Goal: Transaction & Acquisition: Purchase product/service

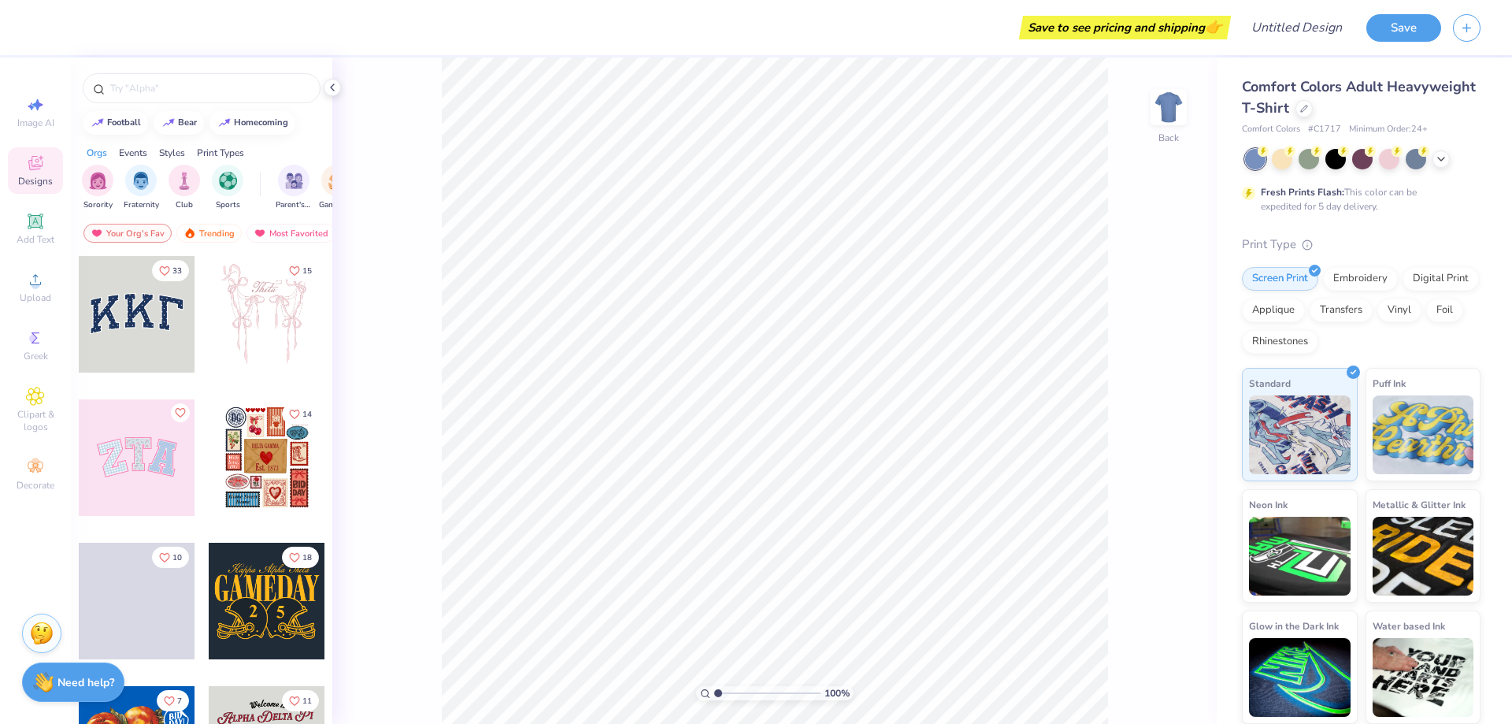
click at [235, 328] on div at bounding box center [267, 314] width 117 height 117
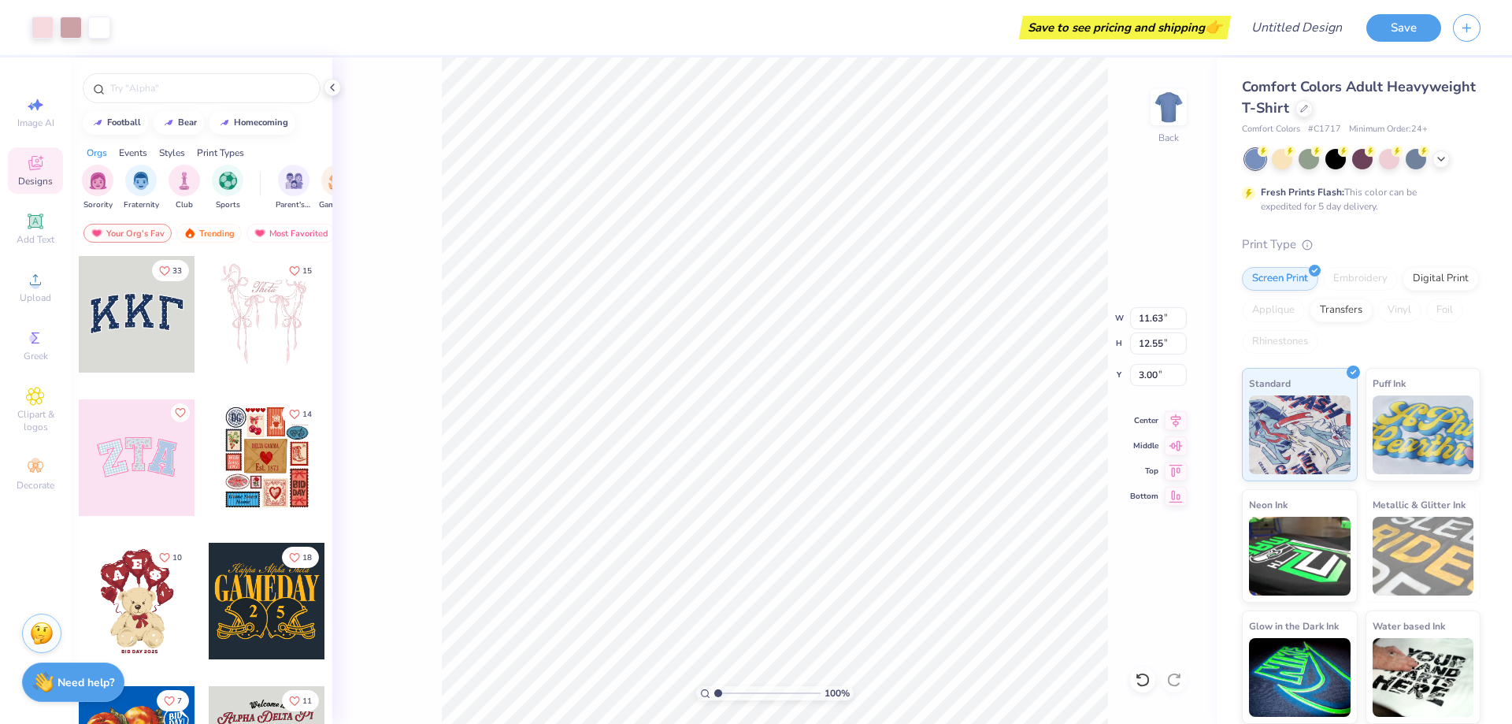
type input "11.60"
type input "13.00"
type input "2.72"
click at [1176, 117] on img at bounding box center [1168, 107] width 63 height 63
click at [1167, 120] on img at bounding box center [1168, 107] width 63 height 63
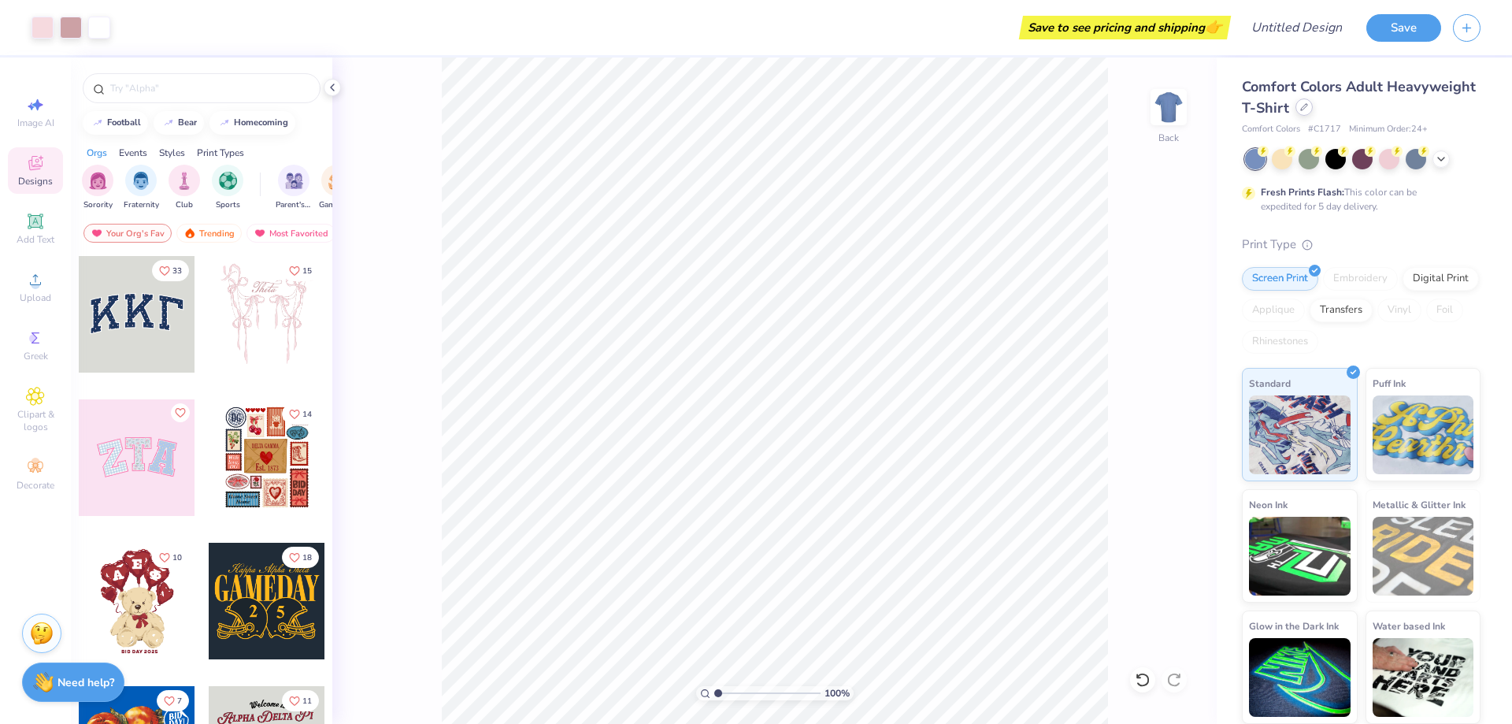
click at [1304, 117] on div "Comfort Colors Adult Heavyweight T-Shirt" at bounding box center [1361, 97] width 239 height 43
click at [1304, 111] on div at bounding box center [1304, 106] width 17 height 17
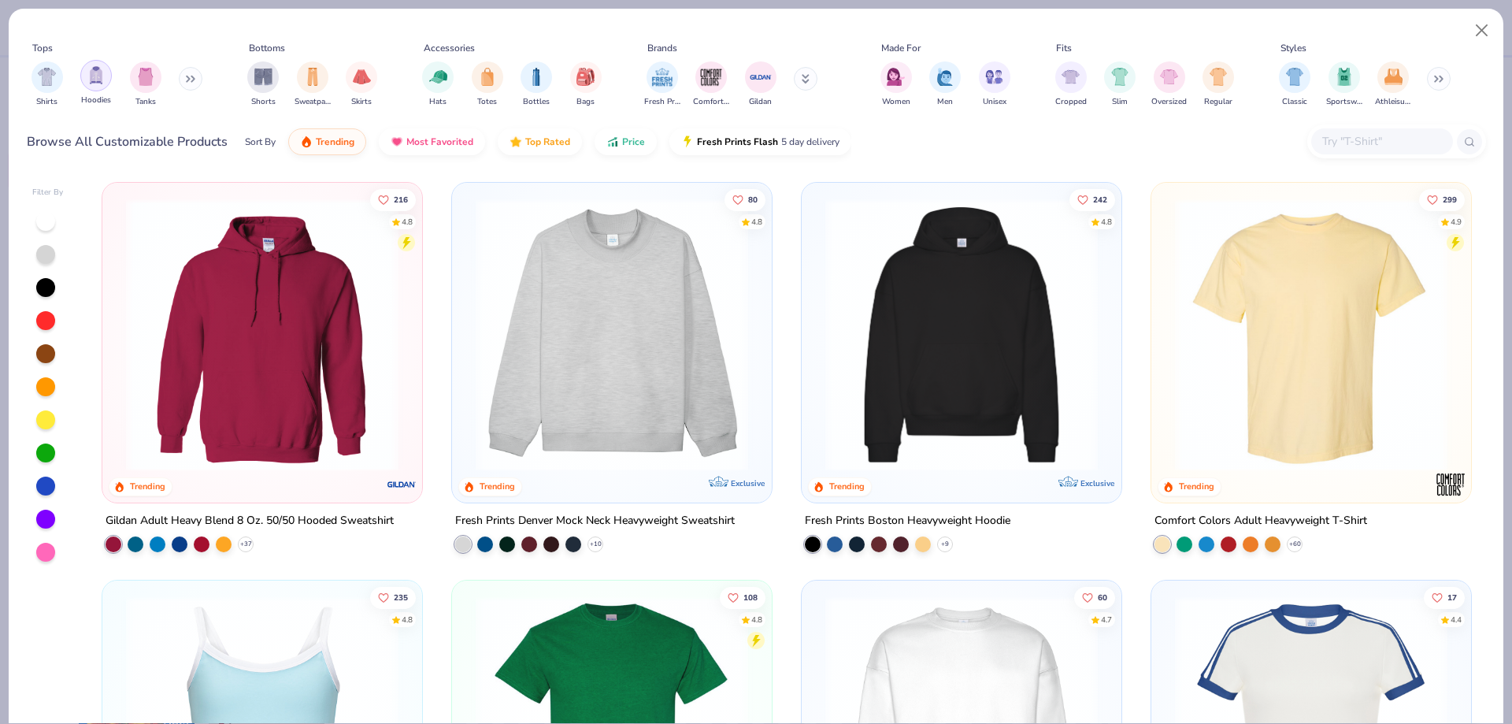
click at [88, 76] on img "filter for Hoodies" at bounding box center [95, 75] width 17 height 18
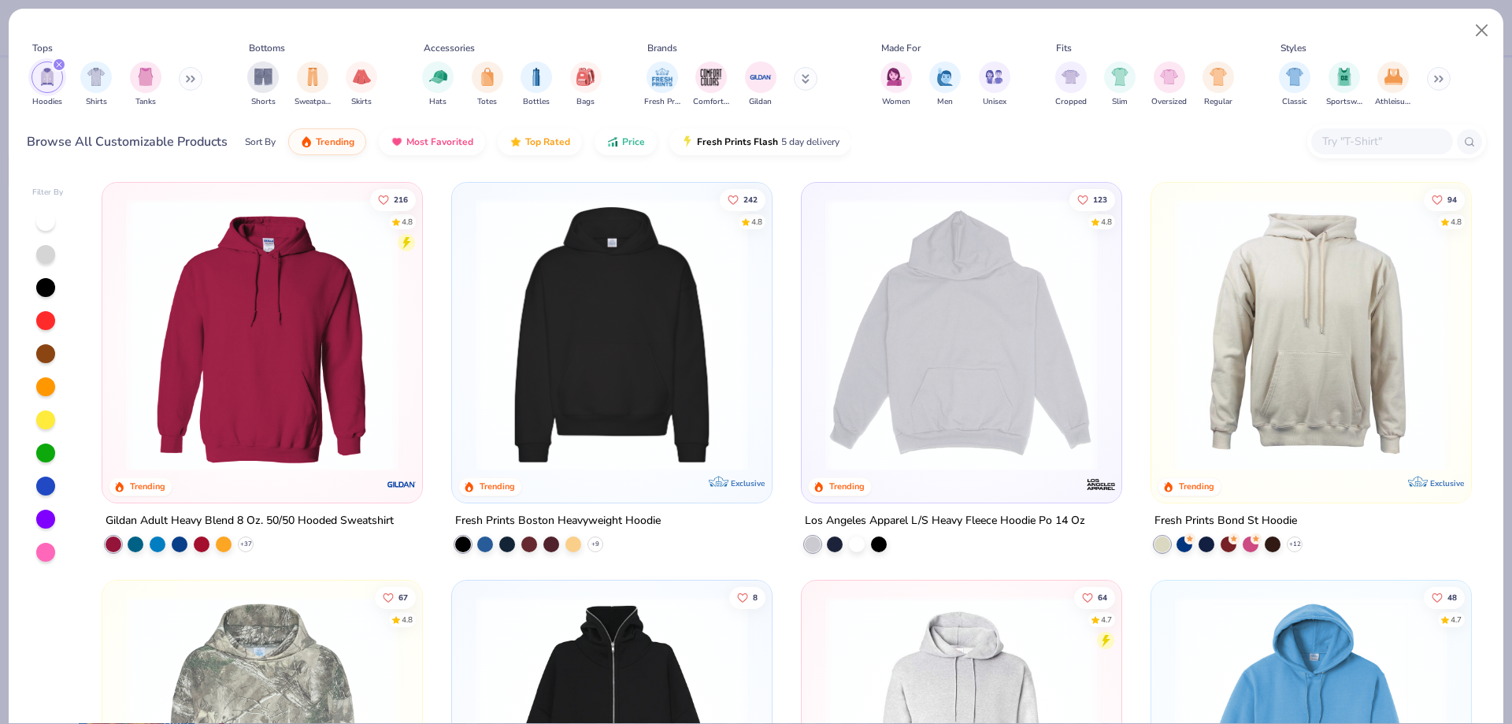
click at [966, 333] on img at bounding box center [961, 334] width 288 height 272
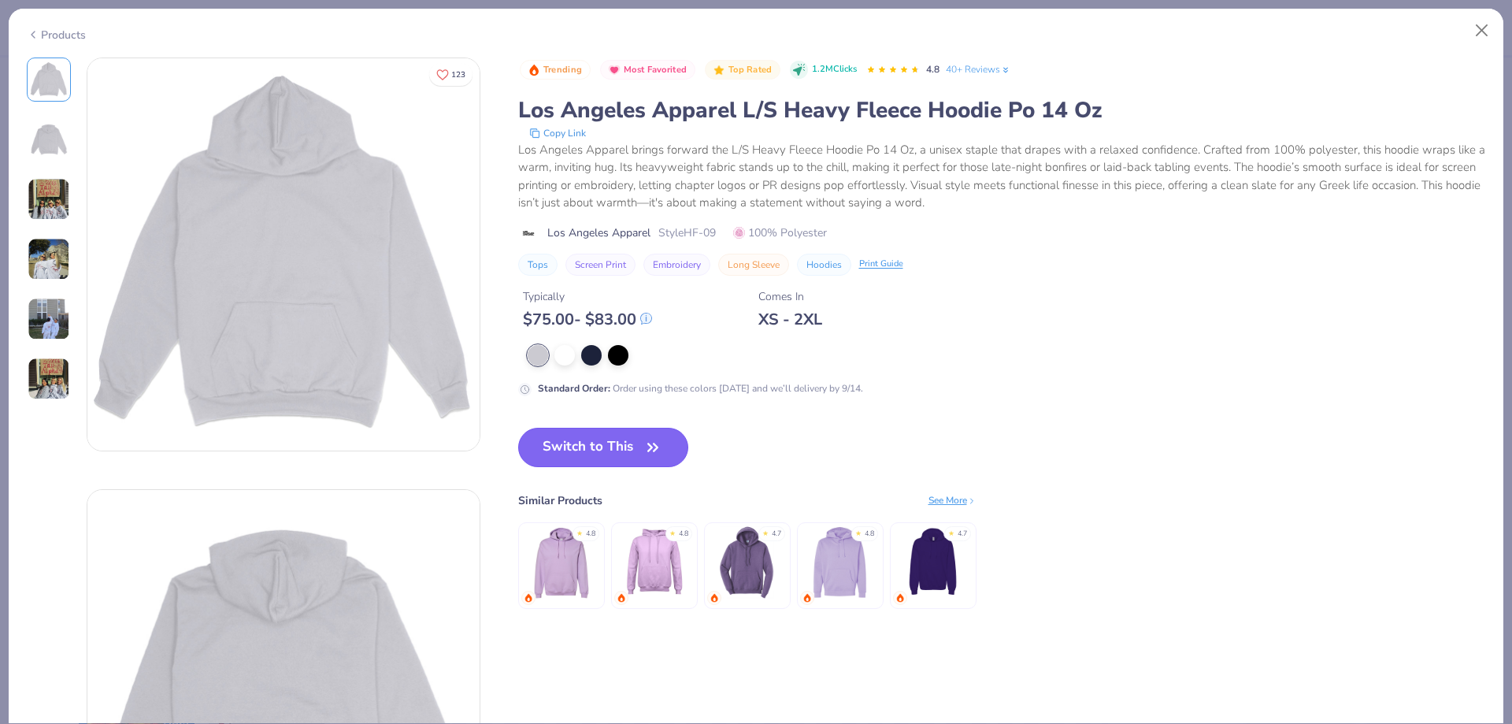
click at [588, 437] on button "Switch to This" at bounding box center [603, 447] width 171 height 39
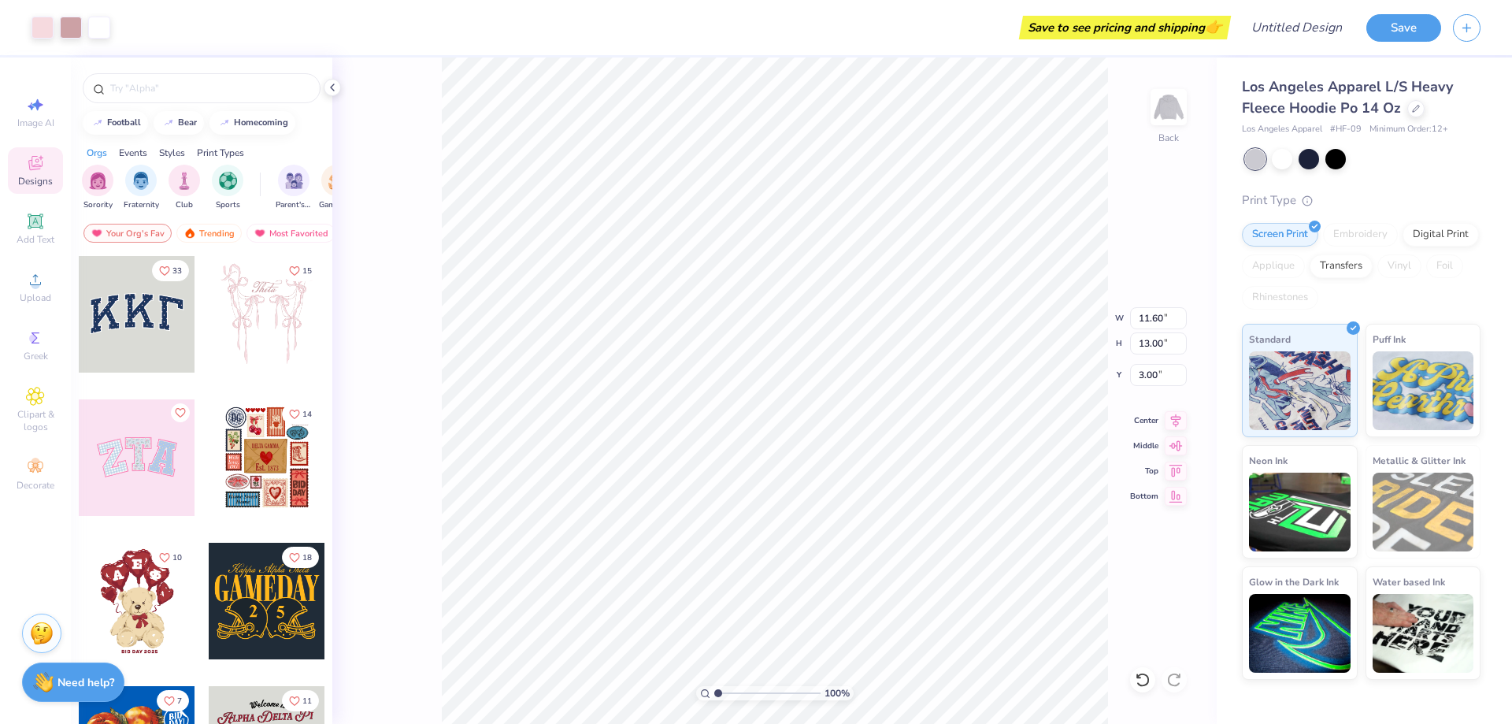
type input "3.00"
type input "11.63"
type input "12.64"
type input "3.23"
type input "11.62"
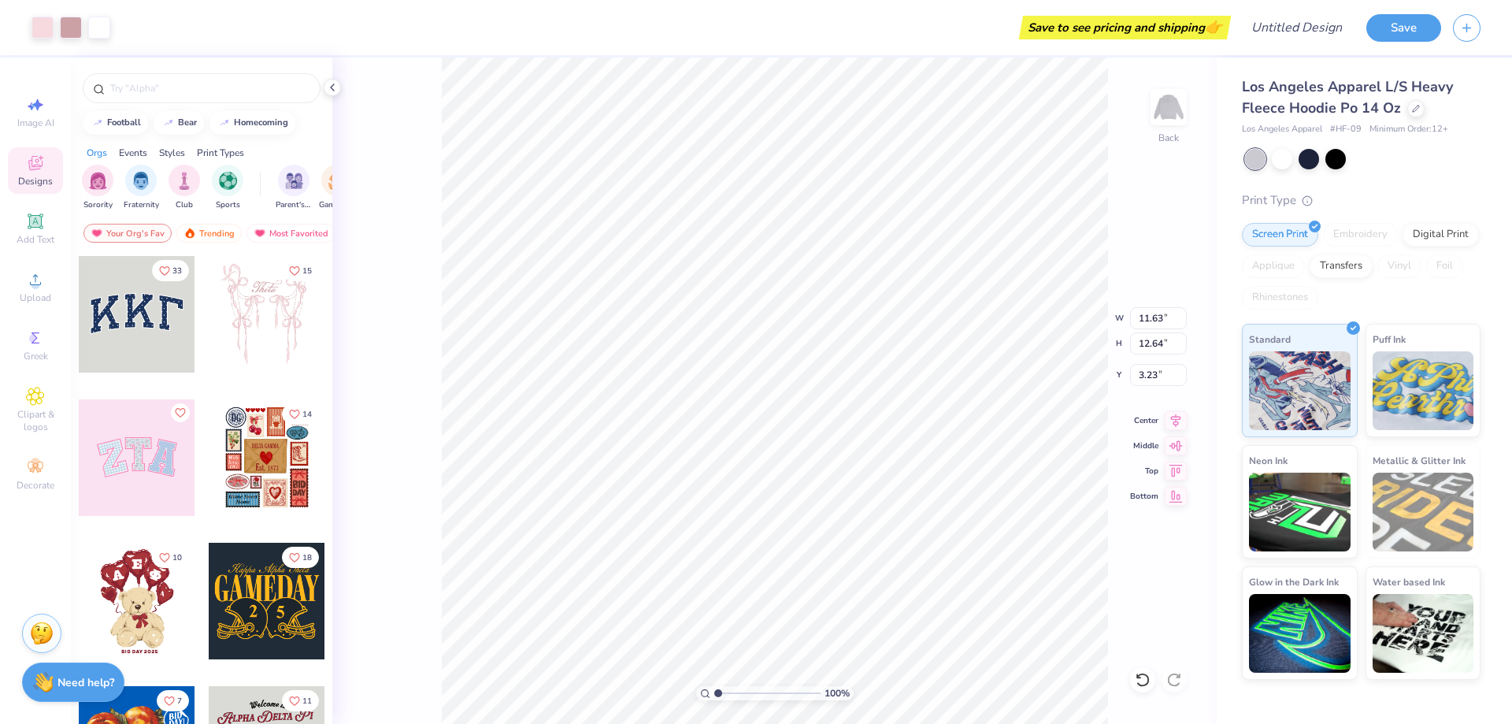
type input "12.83"
type input "3.11"
type input "10.59"
type input "11.70"
type input "3.96"
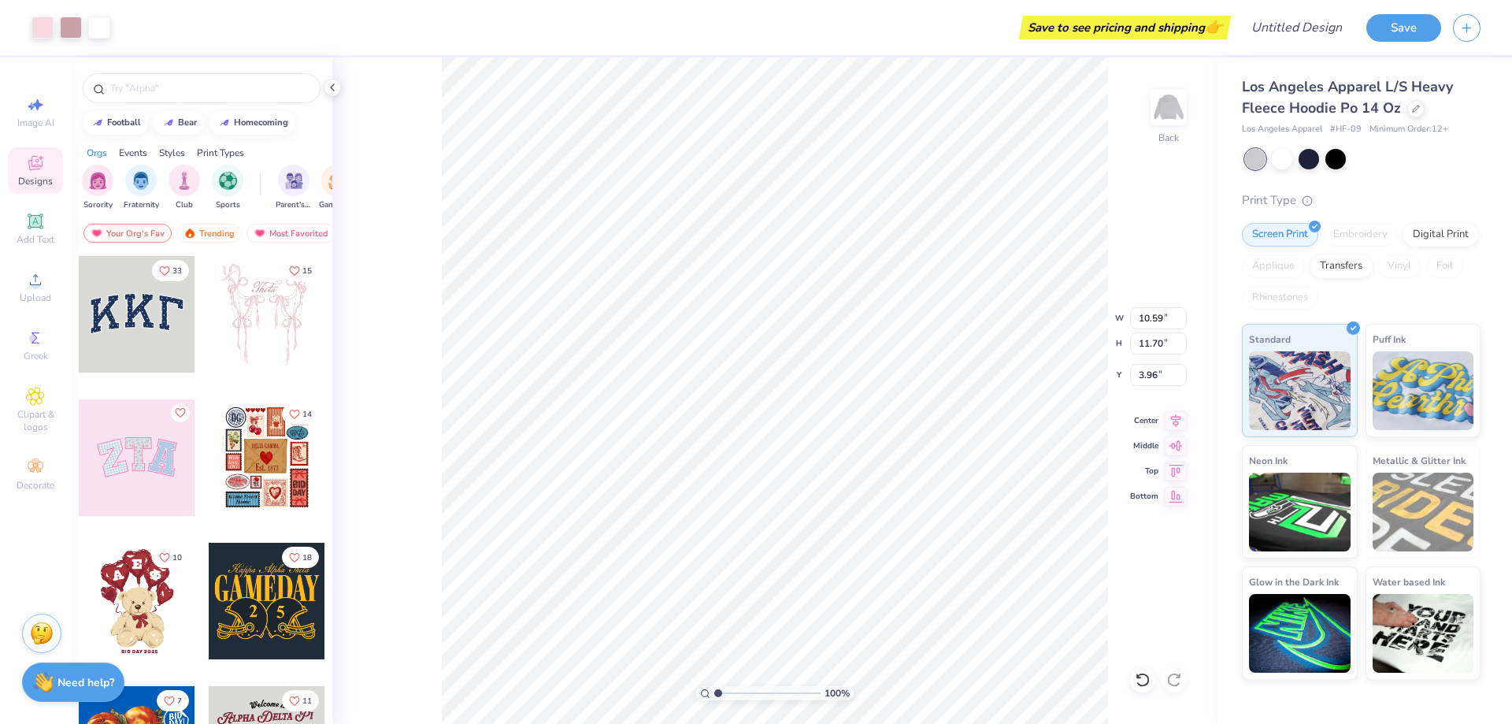
click at [276, 318] on div at bounding box center [267, 314] width 117 height 117
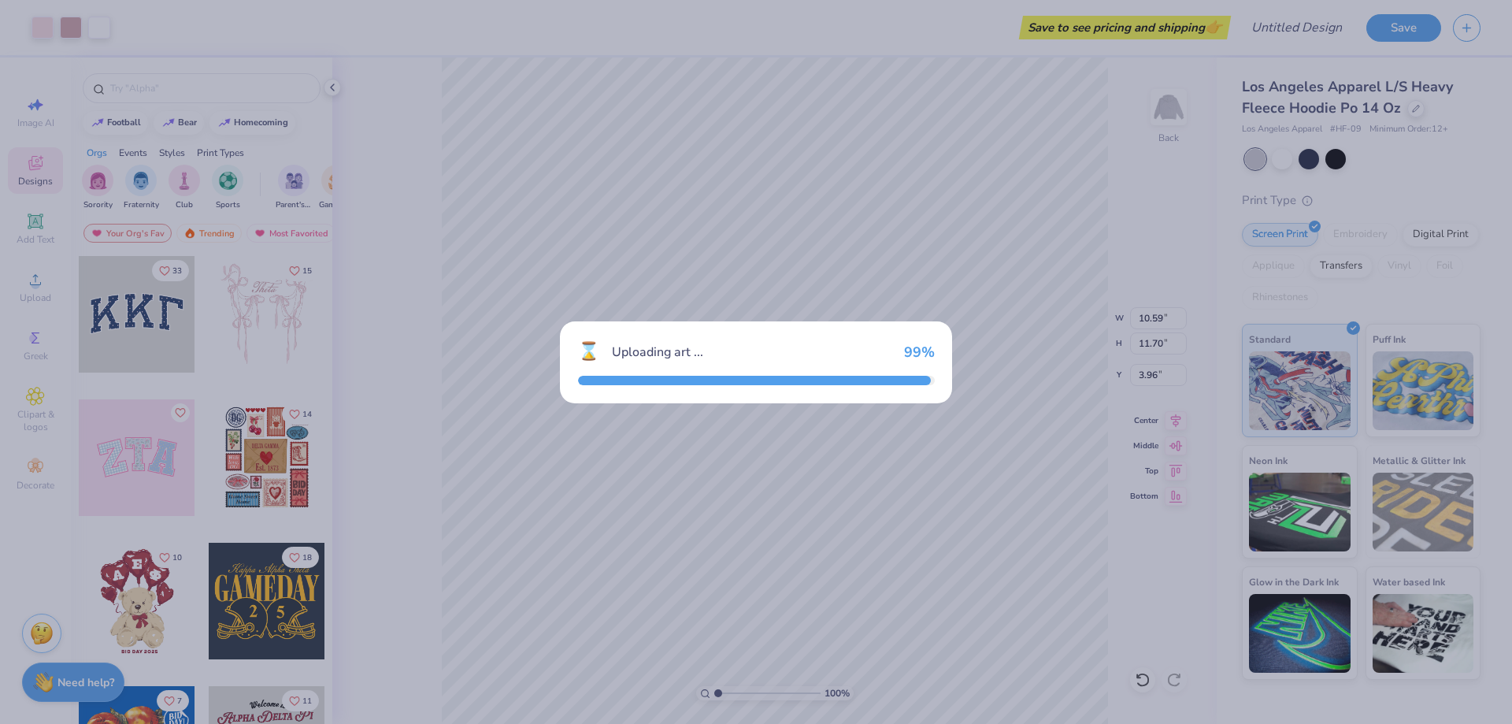
type input "12.93"
type input "13.96"
type input "3.00"
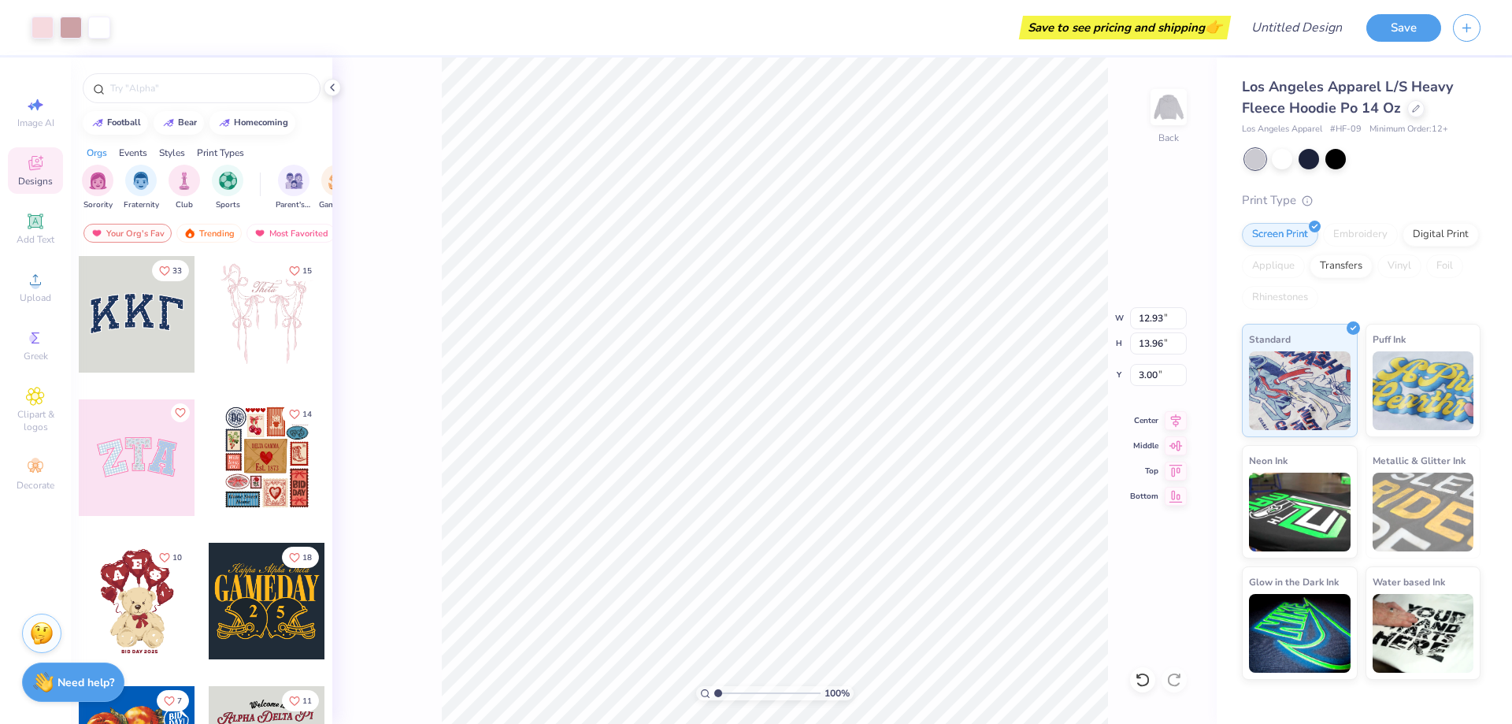
click at [94, 322] on div at bounding box center [137, 314] width 117 height 117
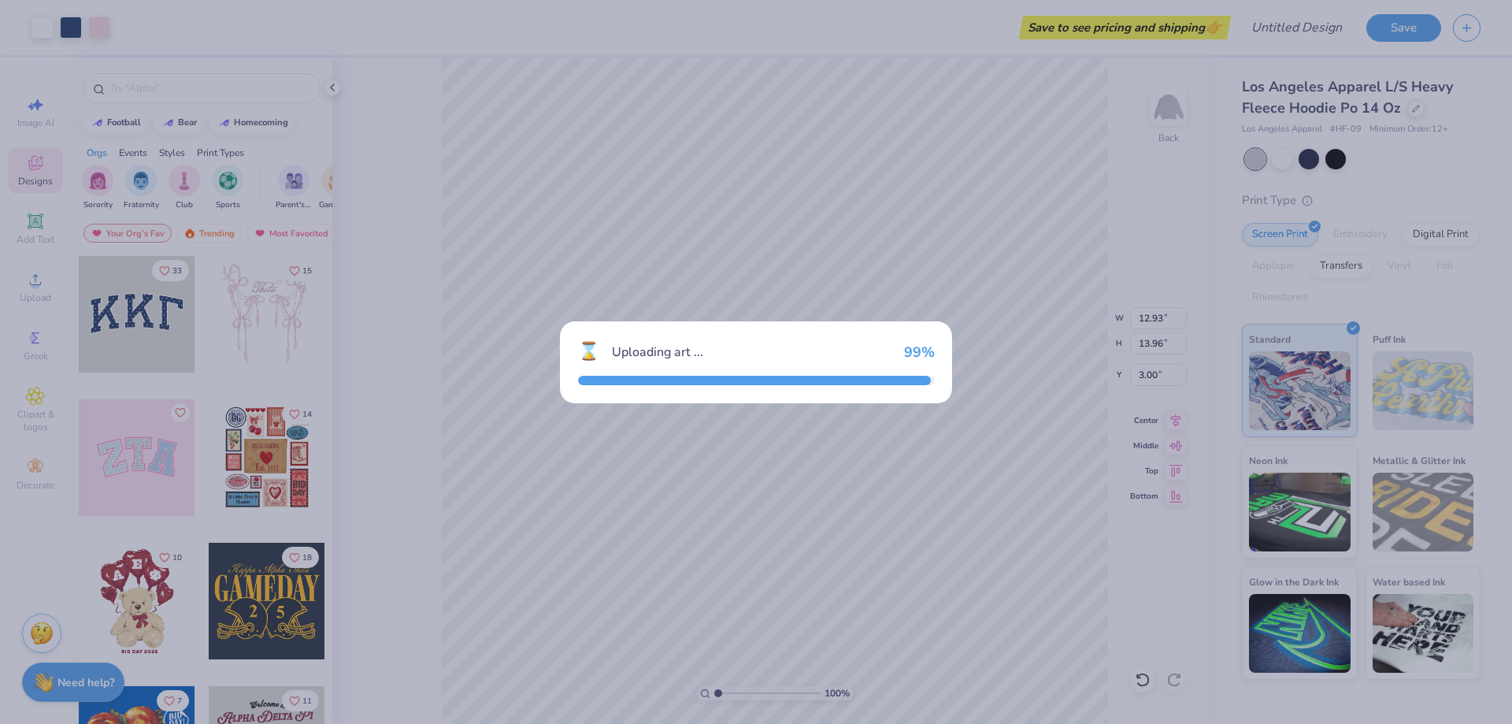
type input "14.13"
type input "6.20"
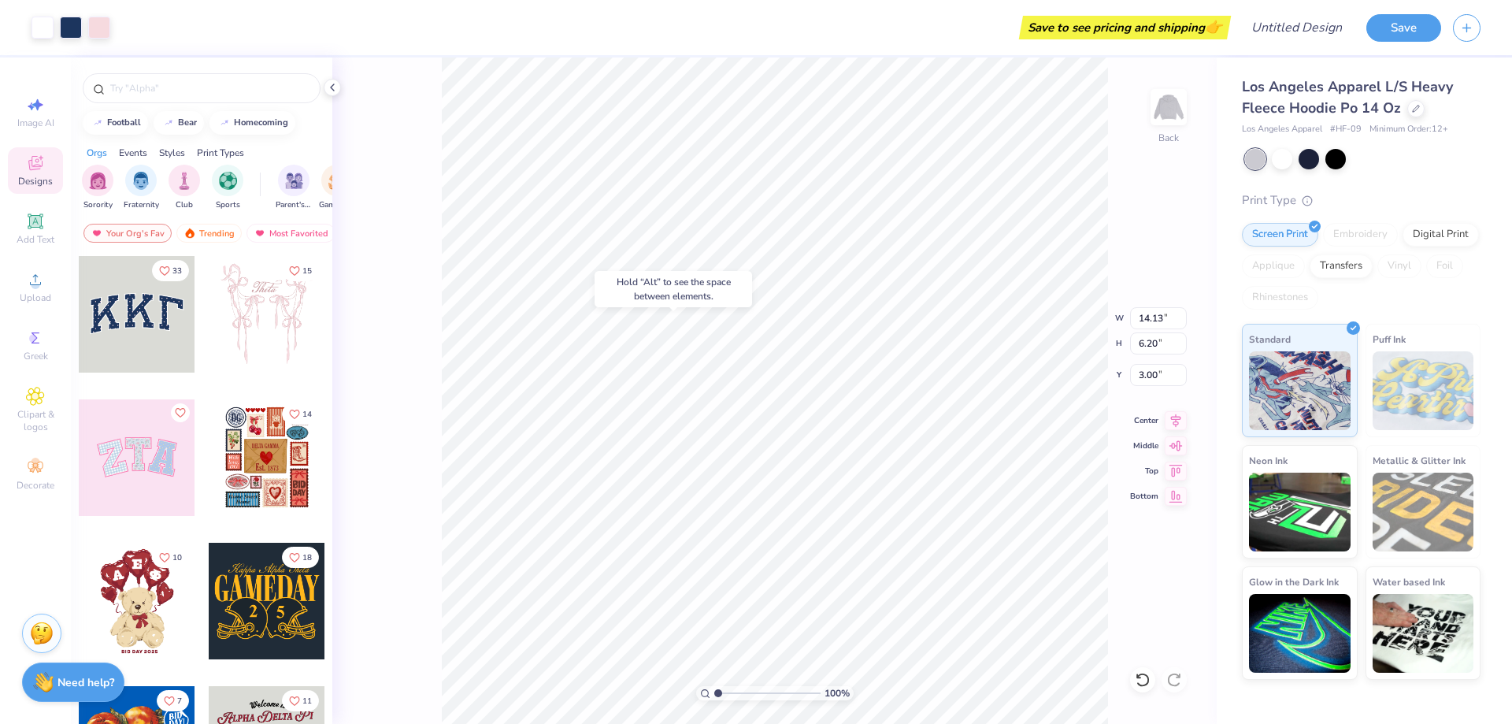
type input "7.18"
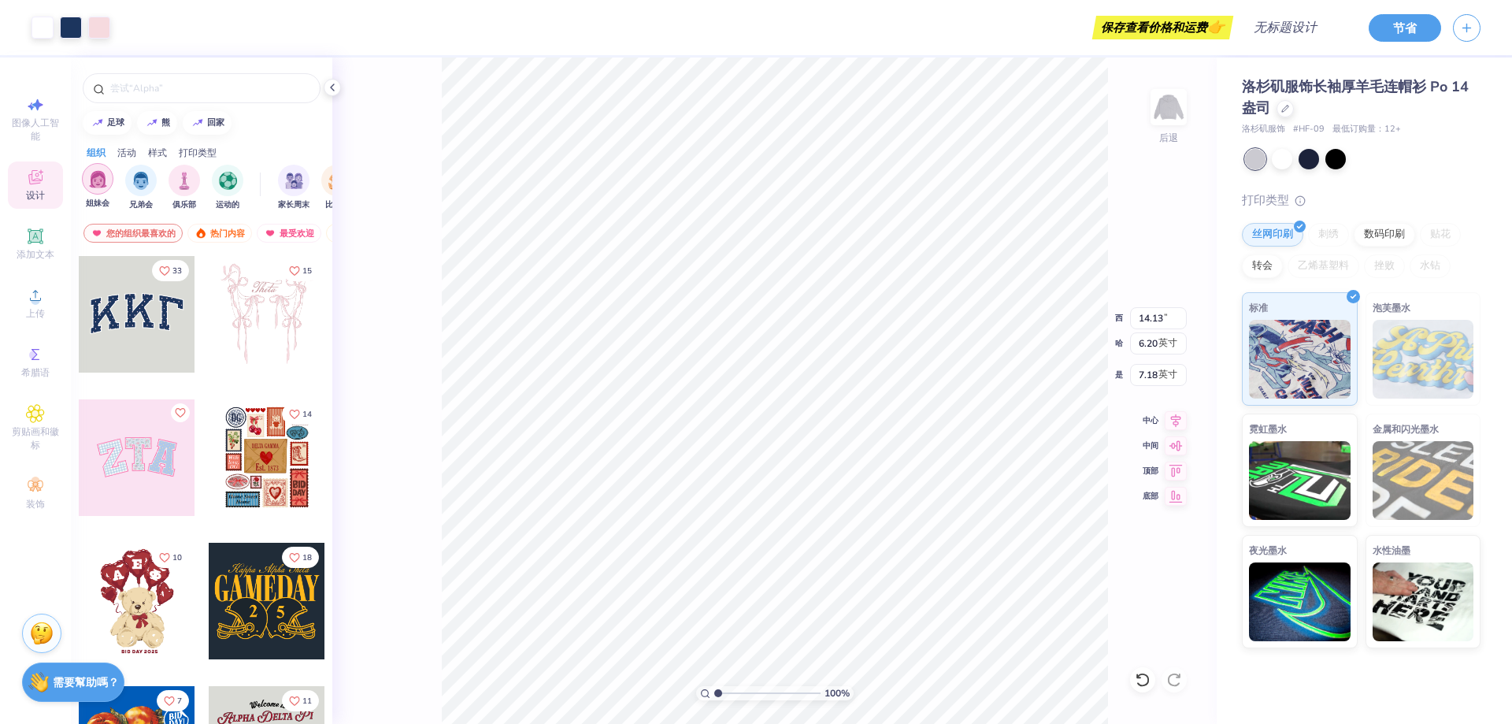
click at [87, 181] on div "姐妹会过滤器" at bounding box center [98, 179] width 32 height 32
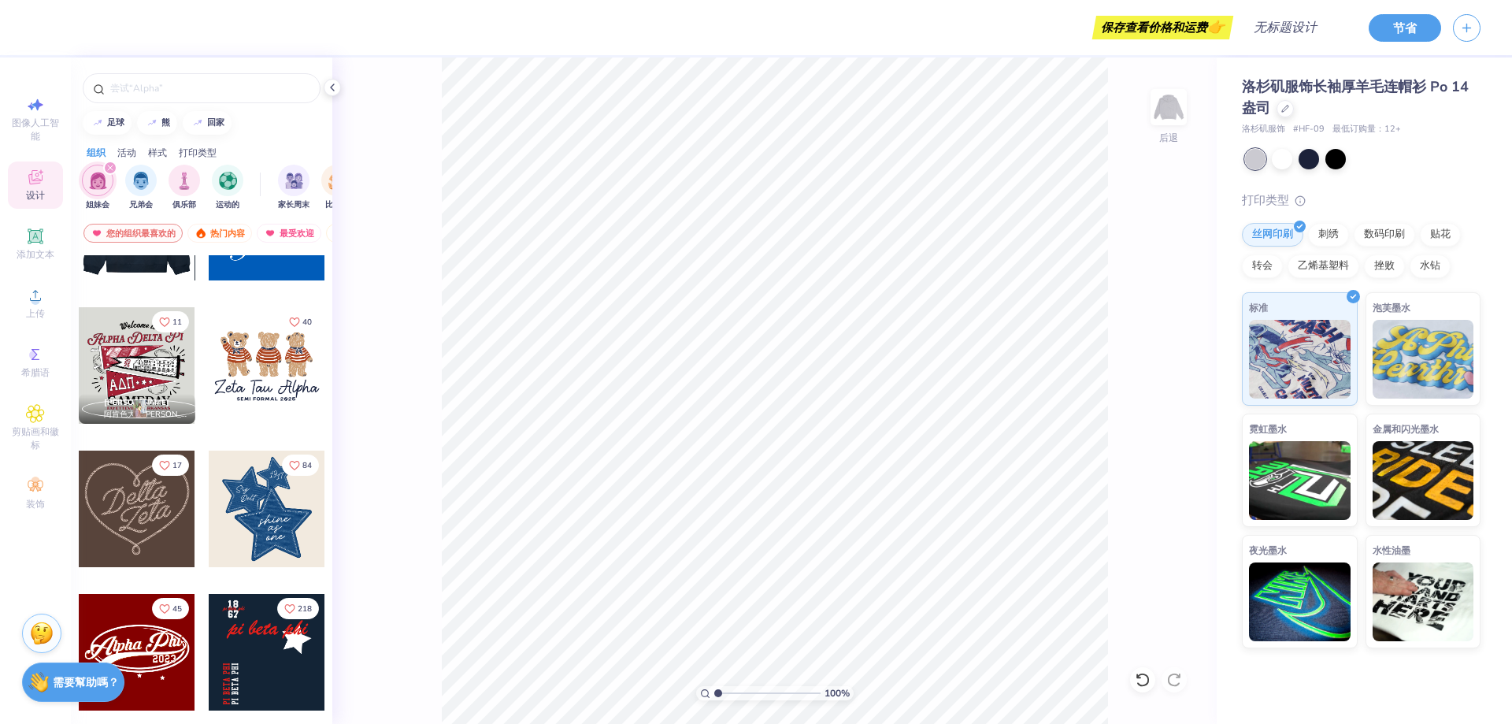
scroll to position [394, 0]
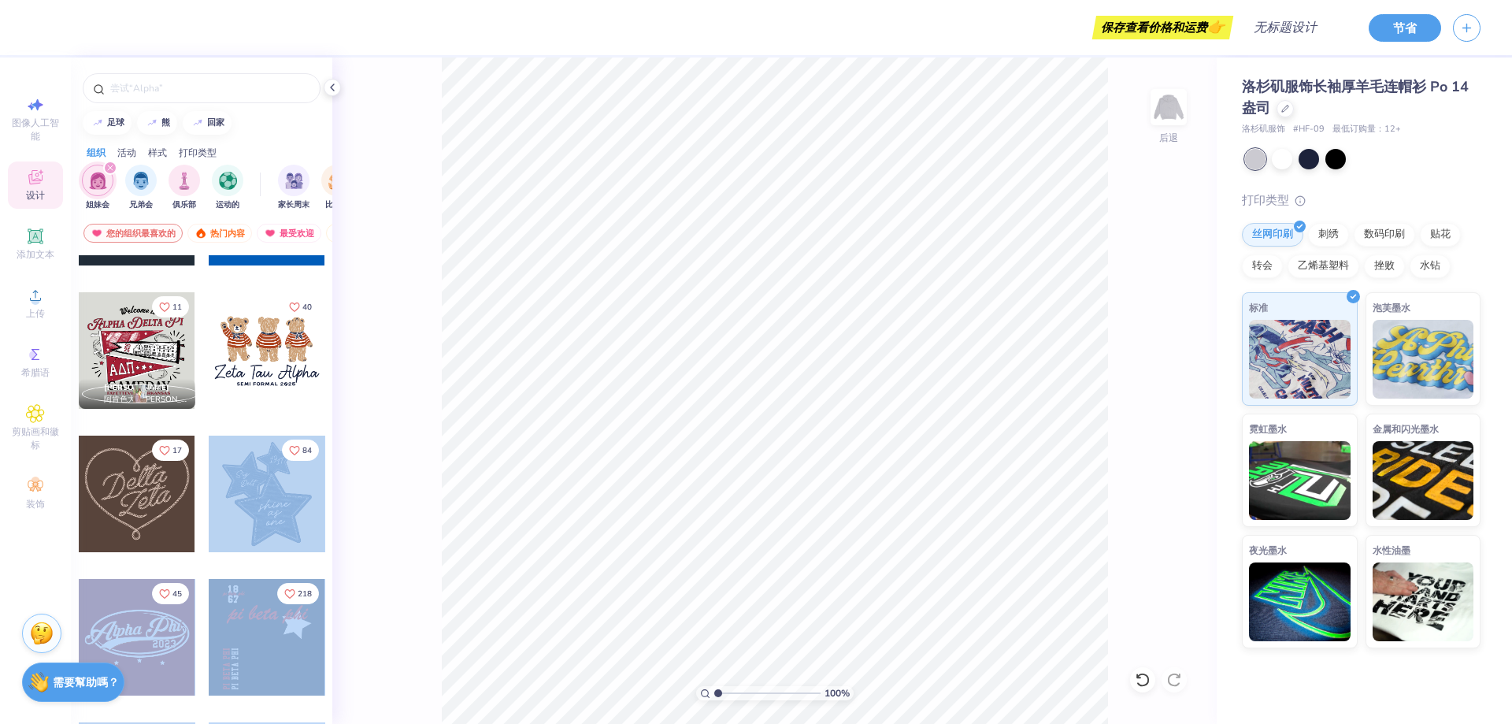
click at [868, 367] on div "保存查看价格和运费 👉 设计标题 节省 图像人工智能 设计 添加文本 上传 希腊语 剪贴画和徽标 装饰 足球 熊 回家 组织 活动 样式 打印类型 姐妹会 兄…" at bounding box center [756, 362] width 1512 height 724
click at [272, 502] on div at bounding box center [267, 494] width 117 height 117
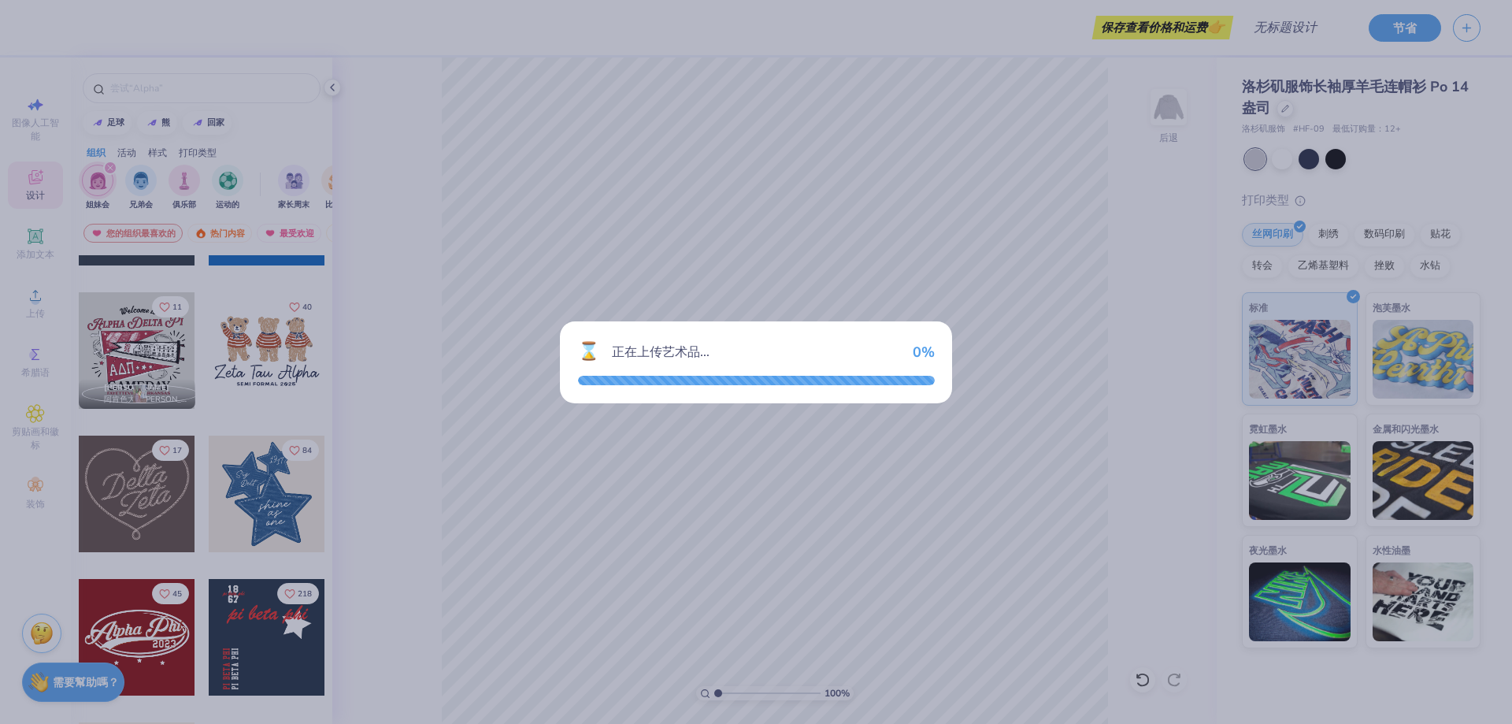
click at [988, 473] on div "⌛ 正在上传艺术品... 0 %" at bounding box center [756, 362] width 1512 height 724
click at [1090, 263] on div "⌛ 正在上传艺术品... 0 %" at bounding box center [756, 362] width 1512 height 724
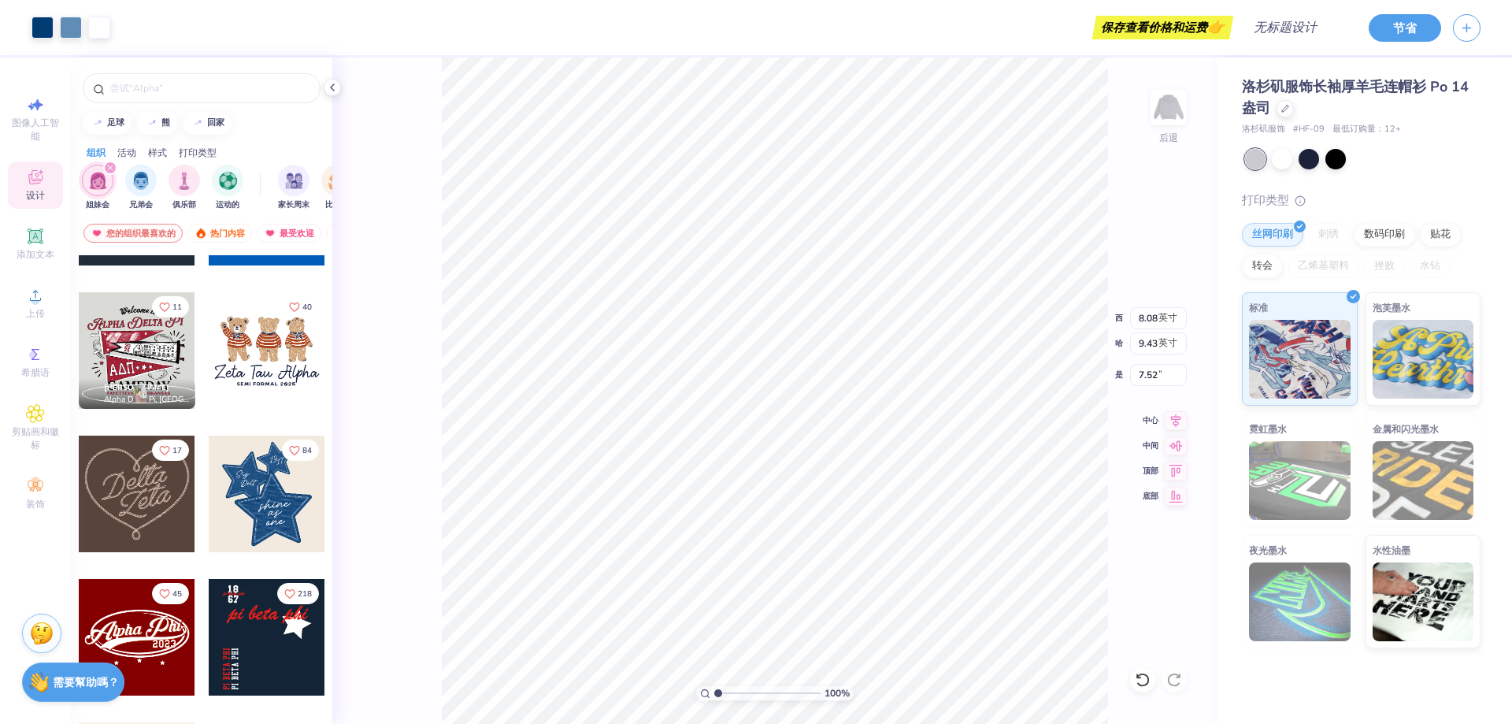
type input "8.08"
type input "9.43"
type input "5.19"
type input "7.23"
type input "9.39"
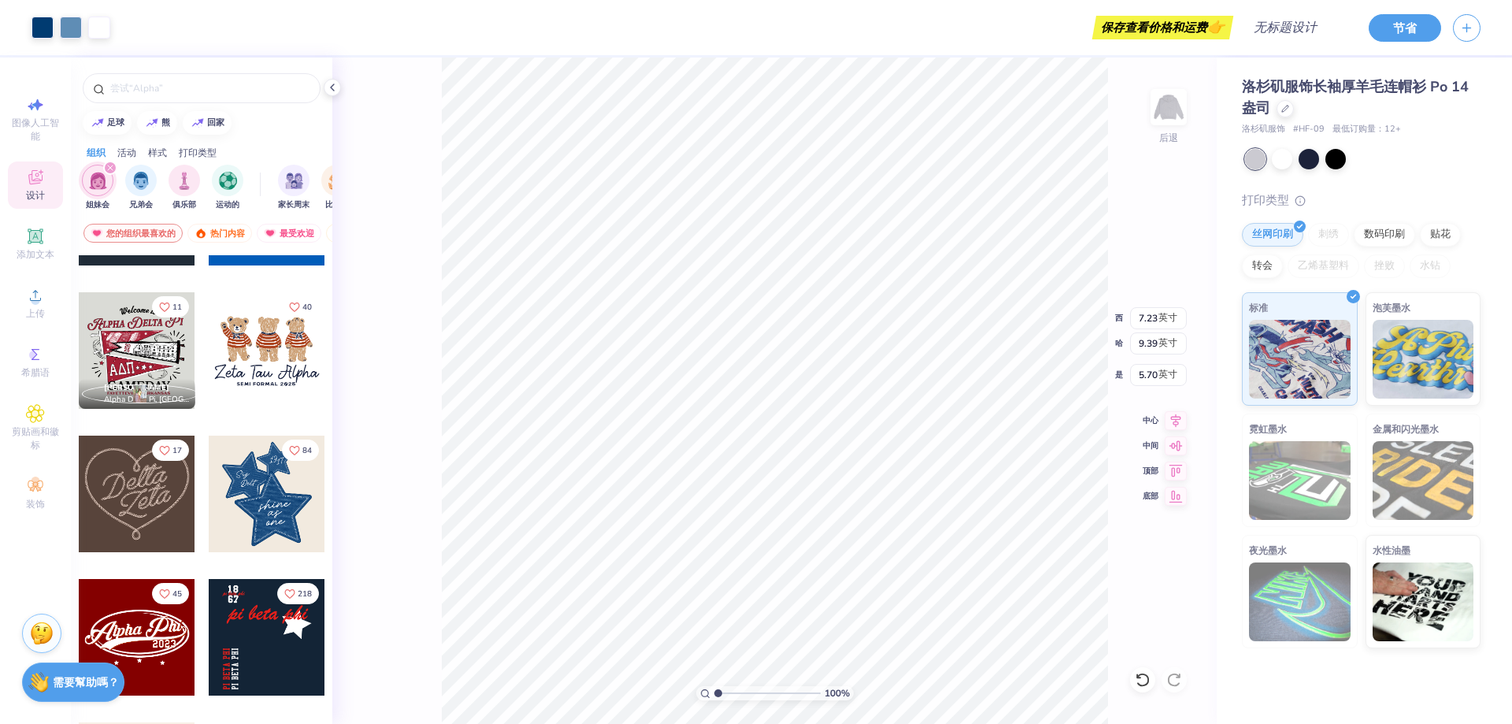
type input "5.70"
click at [1283, 154] on div at bounding box center [1282, 157] width 20 height 20
type input "4.24"
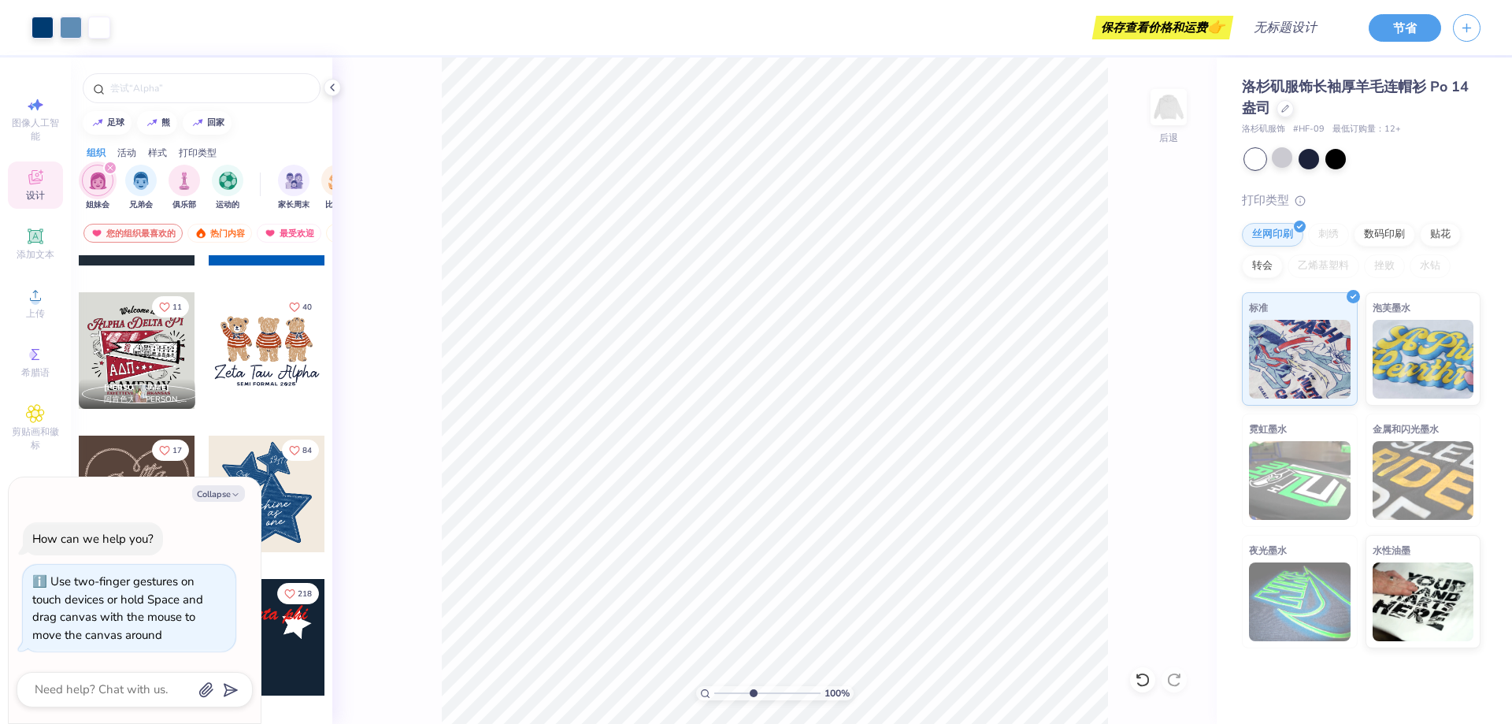
type textarea "x"
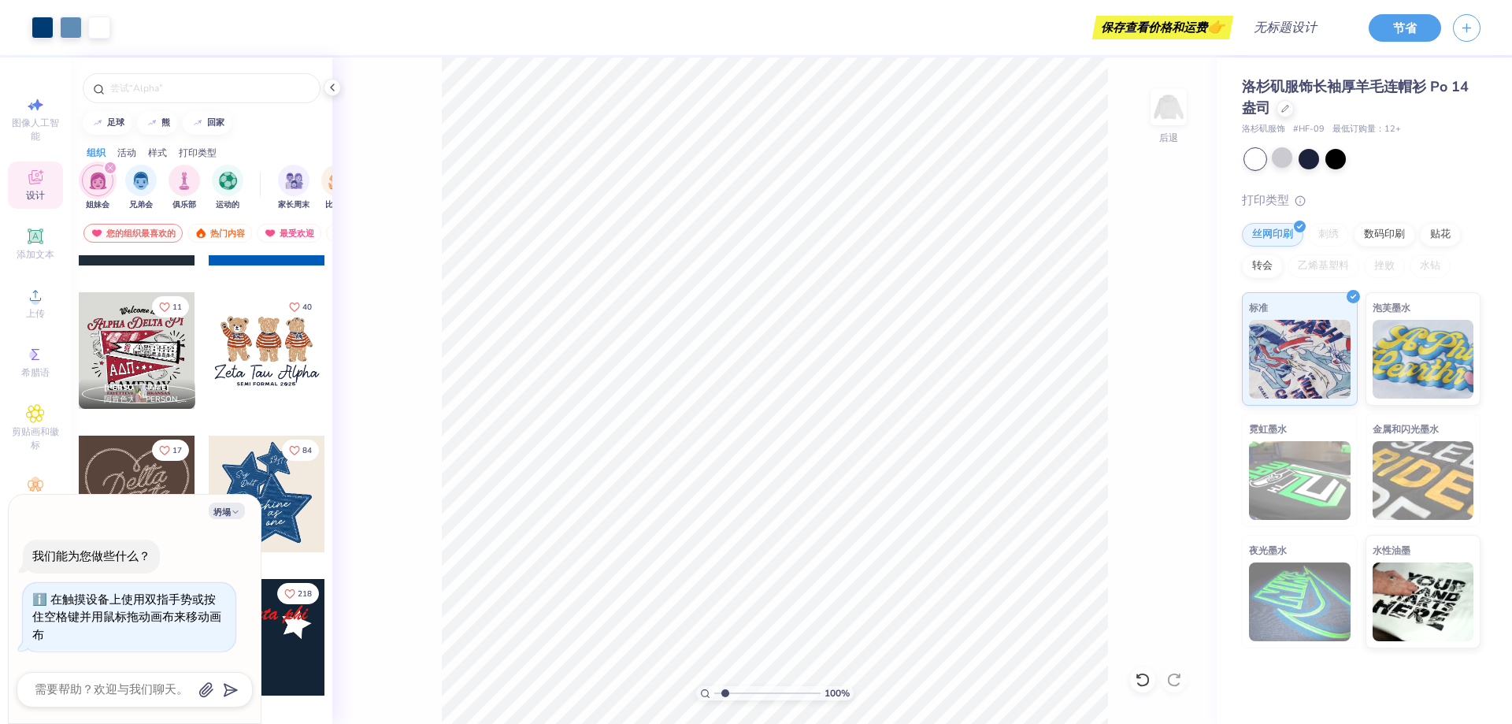
type input "1"
drag, startPoint x: 720, startPoint y: 695, endPoint x: 695, endPoint y: 705, distance: 27.2
click at [714, 700] on input "range" at bounding box center [767, 693] width 106 height 14
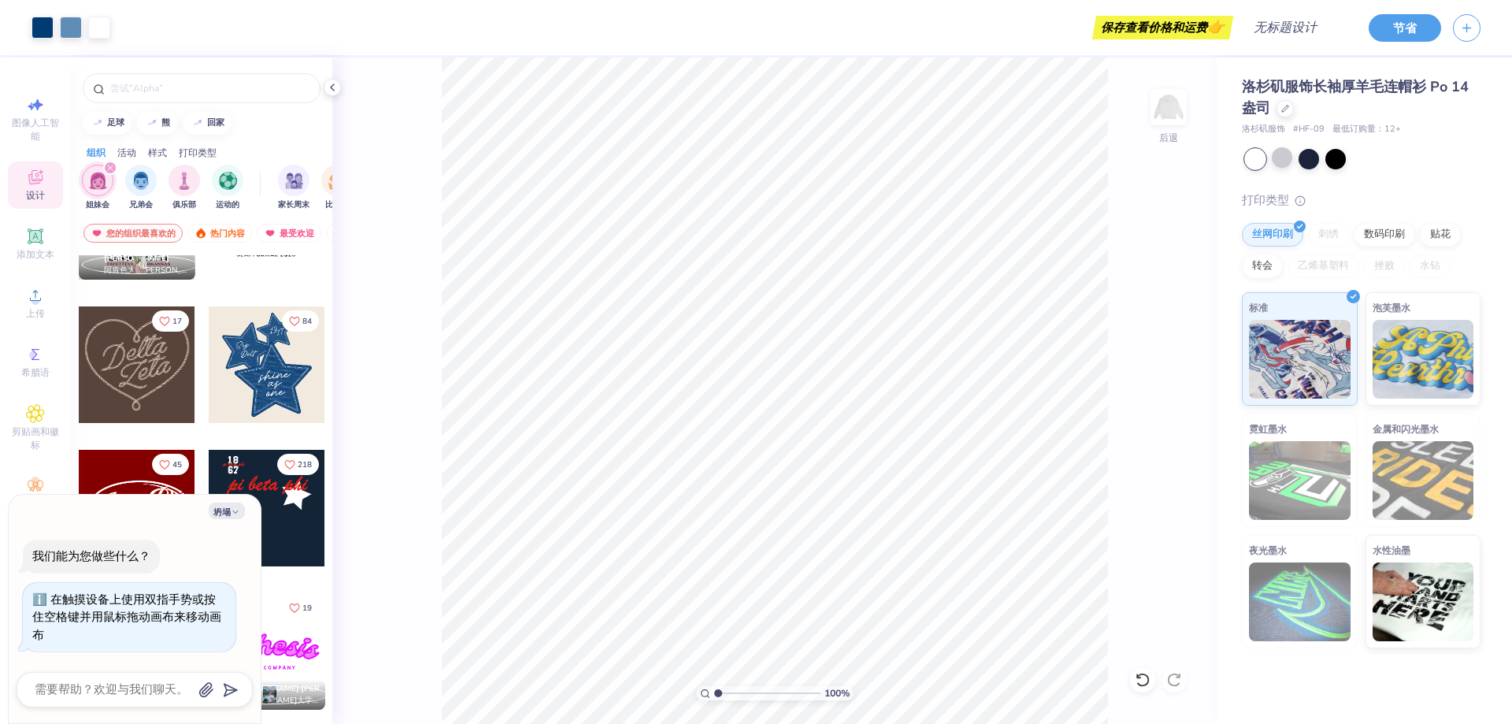
scroll to position [551, 0]
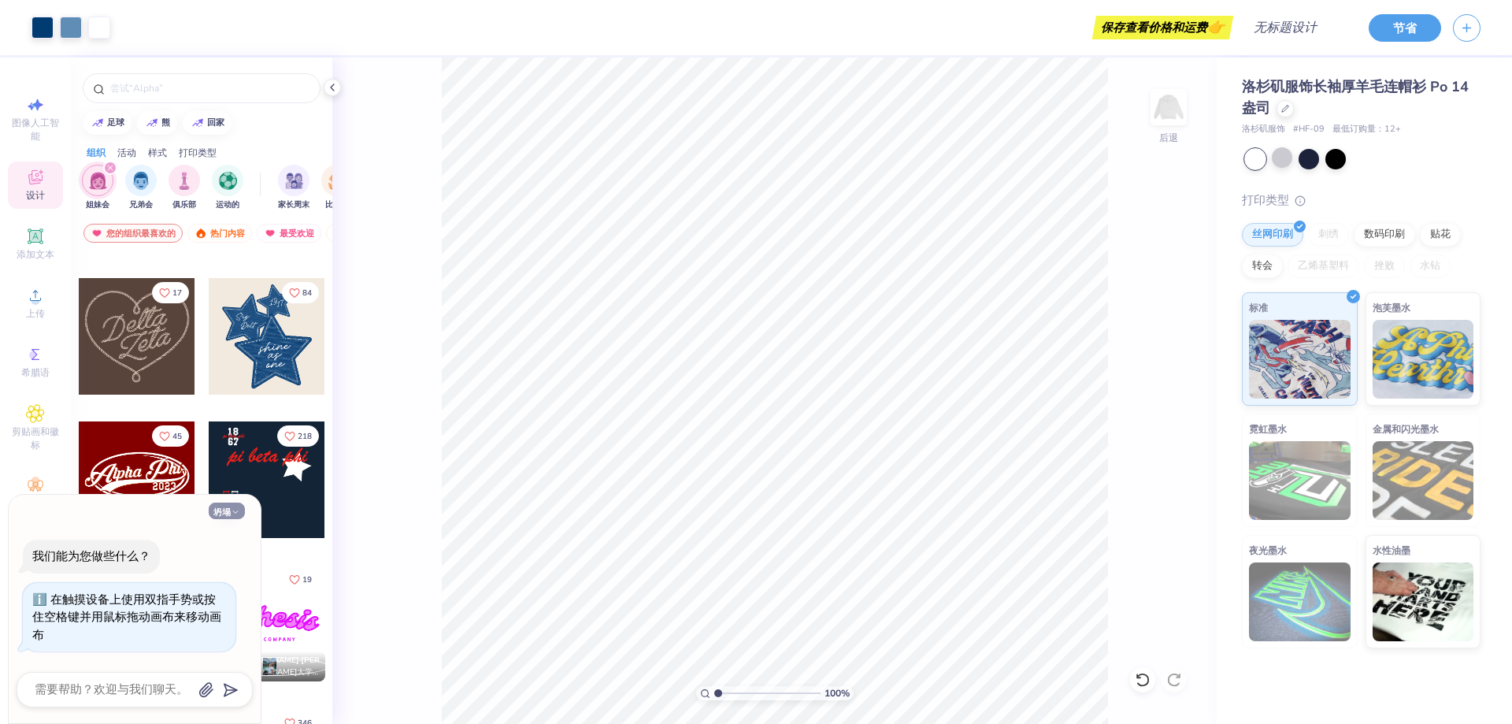
click at [238, 513] on icon "button" at bounding box center [235, 511] width 9 height 9
type textarea "x"
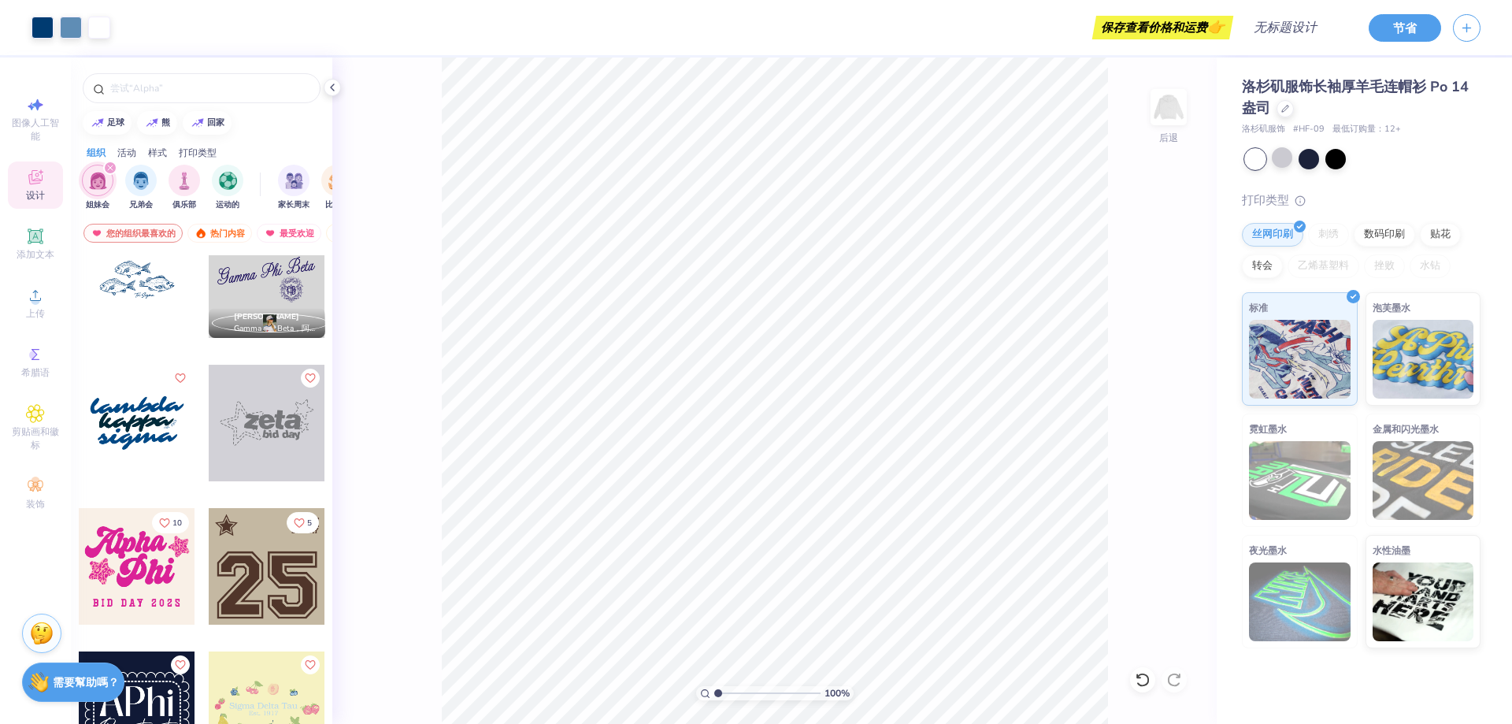
scroll to position [2678, 0]
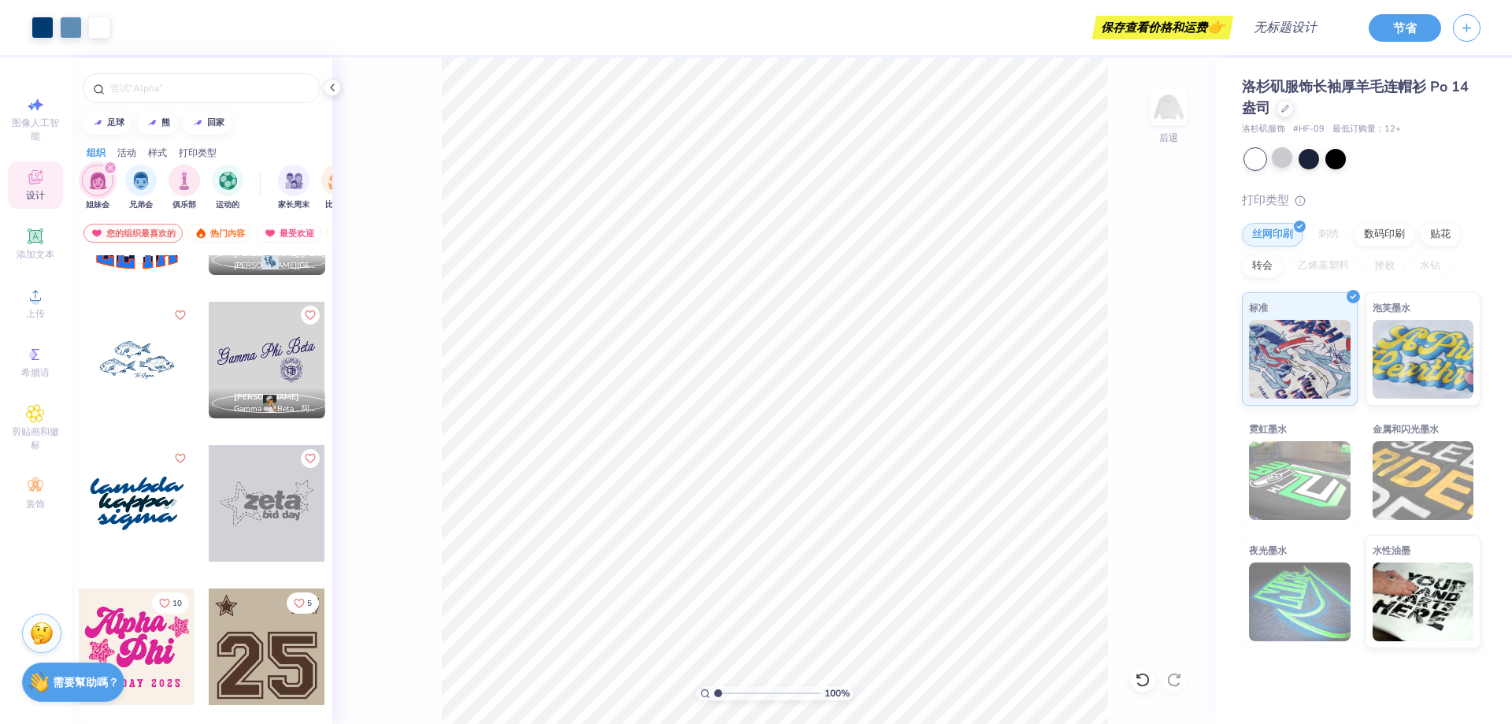
click at [35, 175] on icon at bounding box center [35, 177] width 14 height 14
